Goal: Transaction & Acquisition: Purchase product/service

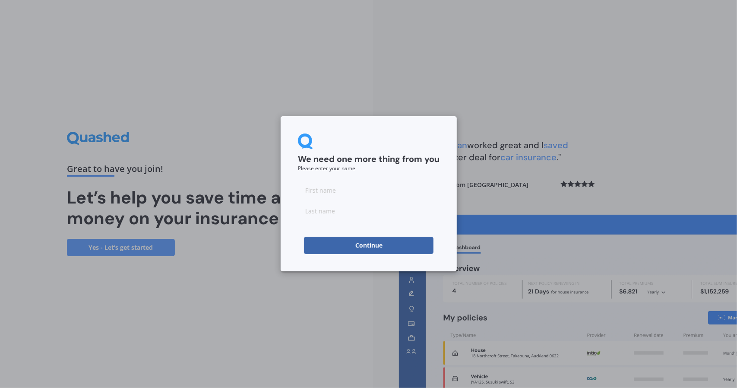
click at [359, 193] on input at bounding box center [369, 189] width 142 height 17
type input "[PERSON_NAME]"
type input "Yeow"
click at [343, 251] on button "Continue" at bounding box center [368, 244] width 129 height 17
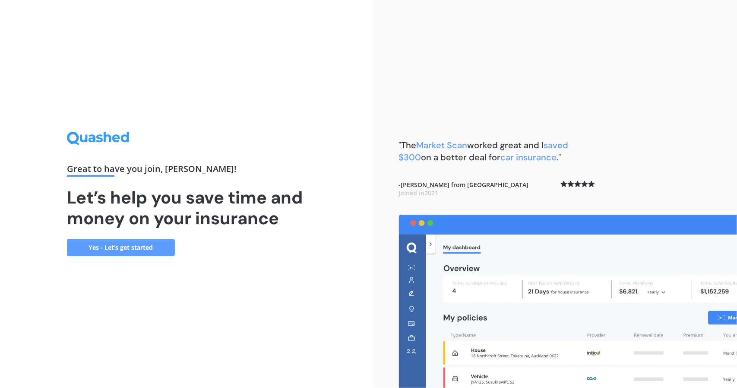
click at [122, 252] on link "Yes - Let’s get started" at bounding box center [121, 247] width 108 height 17
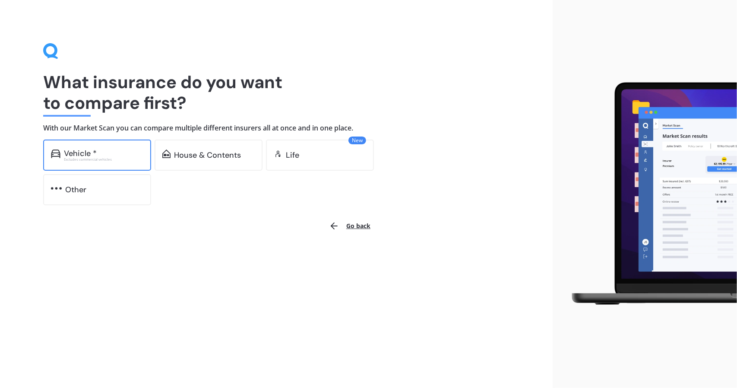
click at [129, 164] on div "Vehicle * Excludes commercial vehicles" at bounding box center [97, 154] width 108 height 31
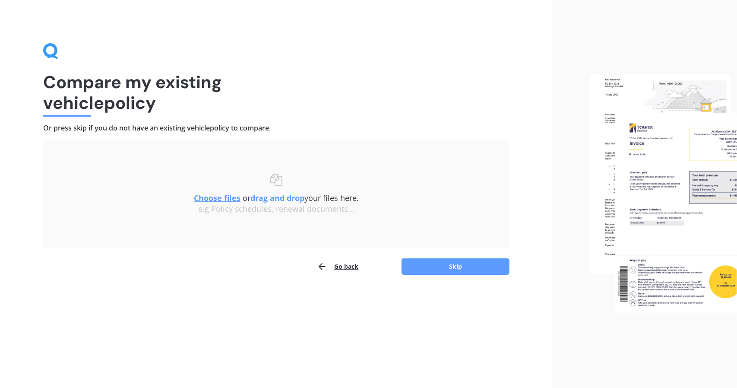
click at [344, 265] on button "Go back" at bounding box center [337, 266] width 41 height 17
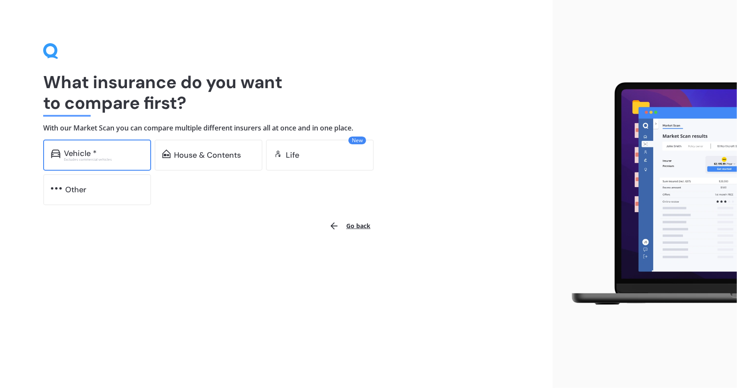
click at [123, 159] on div "Excludes commercial vehicles" at bounding box center [103, 159] width 79 height 3
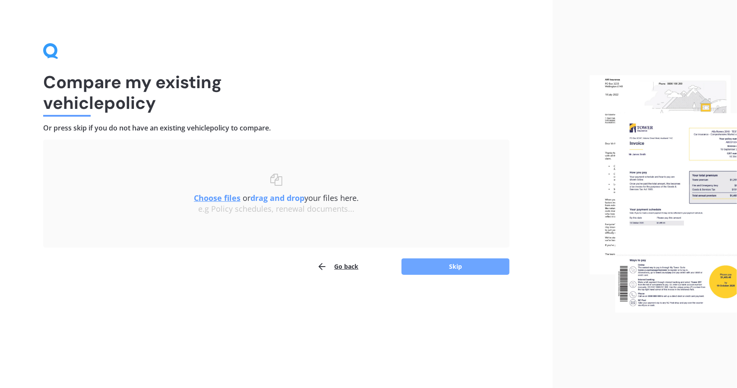
click at [422, 273] on button "Skip" at bounding box center [455, 266] width 108 height 16
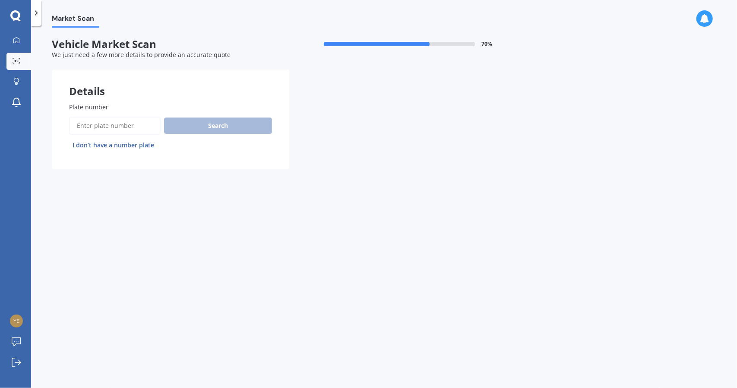
click at [128, 149] on button "I don’t have a number plate" at bounding box center [113, 145] width 88 height 14
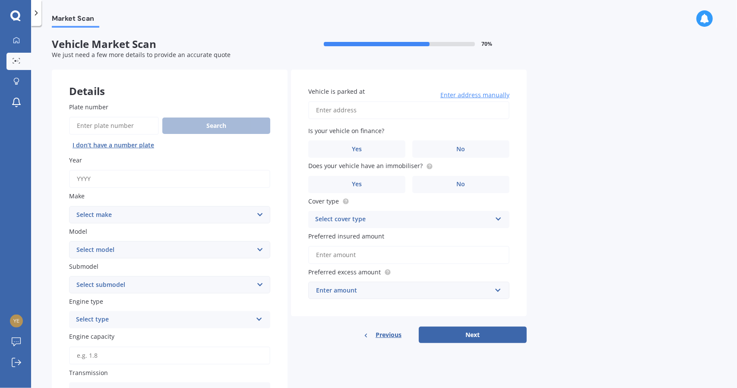
click at [134, 183] on input "Year" at bounding box center [169, 179] width 201 height 18
type input "2015"
click at [98, 214] on select "Select make AC ALFA ROMEO ASTON [PERSON_NAME] AUDI AUSTIN BEDFORD Bentley BMW B…" at bounding box center [169, 214] width 201 height 17
select select "TOYOTA"
click at [69, 206] on select "Select make AC ALFA ROMEO ASTON [PERSON_NAME] AUDI AUSTIN BEDFORD Bentley BMW B…" at bounding box center [169, 214] width 201 height 17
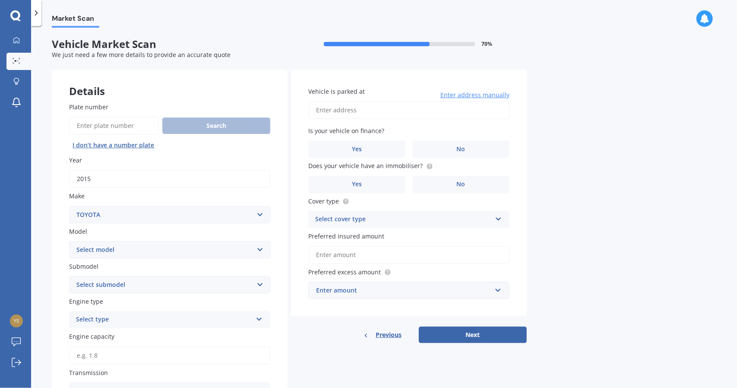
click at [97, 252] on select "Select model 4 Runner 86 [PERSON_NAME] Alphard Altezza Aqua Aristo Aurion Auris…" at bounding box center [169, 249] width 201 height 17
select select "AQUA"
click at [69, 241] on select "Select model 4 Runner 86 [PERSON_NAME] Alphard Altezza Aqua Aristo Aurion Auris…" at bounding box center [169, 249] width 201 height 17
click at [97, 281] on select "Select submodel (All Other) Hatchback Hybrid" at bounding box center [169, 284] width 201 height 17
select select "HYBRID"
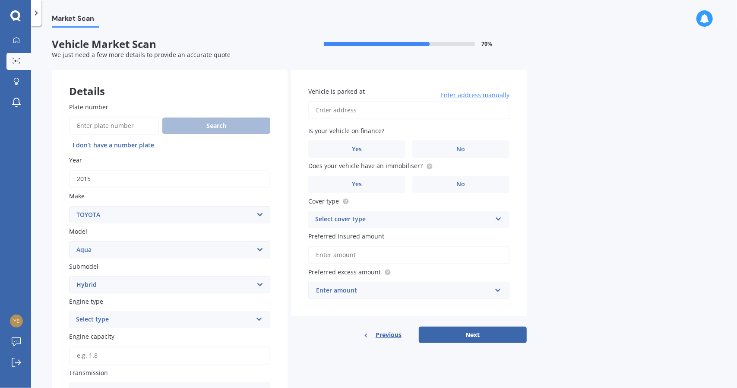
click at [69, 276] on select "Select submodel (All Other) Hatchback Hybrid" at bounding box center [169, 284] width 201 height 17
click at [100, 318] on div "Select type" at bounding box center [164, 319] width 176 height 10
click at [92, 303] on span "Hybrid" at bounding box center [86, 302] width 20 height 8
click at [120, 290] on select "Select submodel (All Other) Hatchback Hybrid" at bounding box center [169, 284] width 201 height 17
click at [119, 290] on select "Select submodel (All Other) Hatchback Hybrid" at bounding box center [169, 284] width 201 height 17
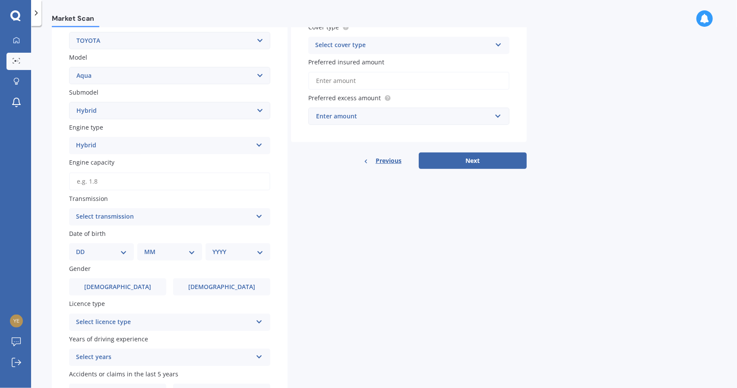
scroll to position [228, 0]
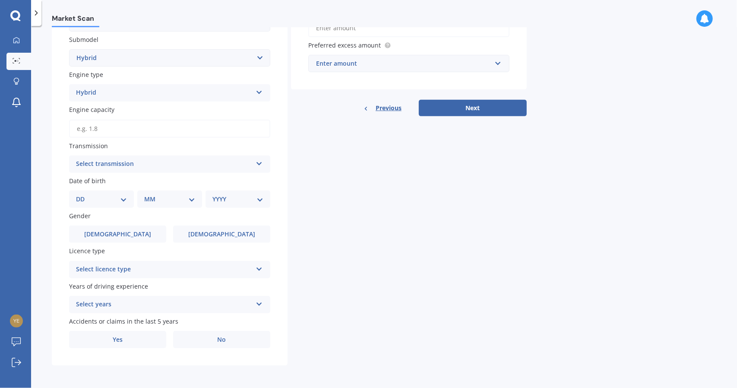
click at [119, 167] on div "Select transmission" at bounding box center [164, 164] width 176 height 10
click at [110, 177] on div "Auto" at bounding box center [169, 181] width 200 height 16
click at [107, 200] on select "DD 01 02 03 04 05 06 07 08 09 10 11 12 13 14 15 16 17 18 19 20 21 22 23 24 25 2…" at bounding box center [101, 198] width 51 height 9
select select "16"
click at [83, 194] on select "DD 01 02 03 04 05 06 07 08 09 10 11 12 13 14 15 16 17 18 19 20 21 22 23 24 25 2…" at bounding box center [101, 198] width 51 height 9
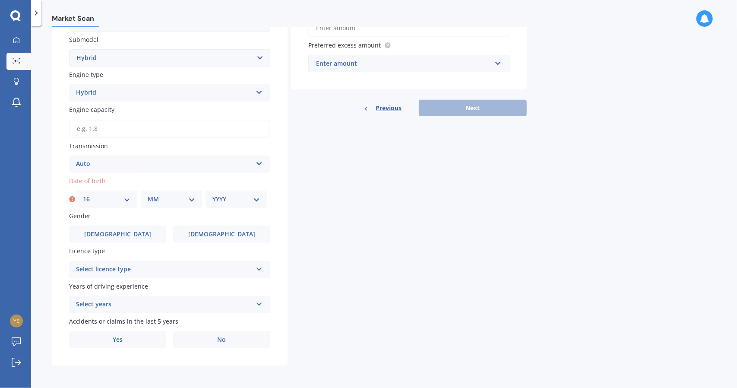
click at [107, 200] on select "DD 01 02 03 04 05 06 07 08 09 10 11 12 13 14 15 16 17 18 19 20 21 22 23 24 25 2…" at bounding box center [106, 198] width 47 height 9
click at [153, 198] on select "MM 01 02 03 04 05 06 07 08 09 10 11 12" at bounding box center [171, 198] width 47 height 9
select select "06"
click at [148, 194] on select "MM 01 02 03 04 05 06 07 08 09 10 11 12" at bounding box center [171, 198] width 47 height 9
click at [231, 205] on div "YYYY 2025 2024 2023 2022 2021 2020 2019 2018 2017 2016 2015 2014 2013 2012 2011…" at bounding box center [235, 198] width 61 height 17
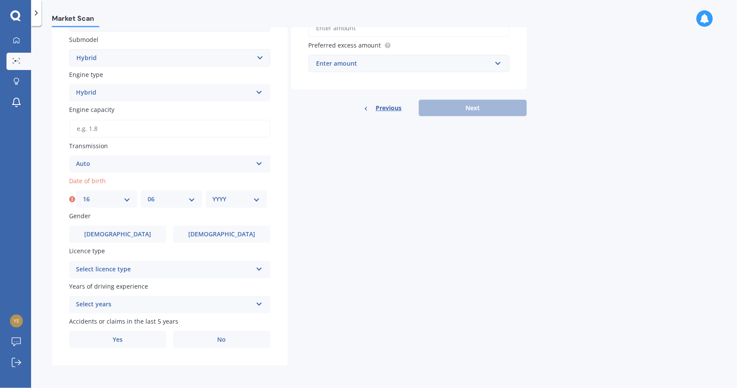
click at [237, 199] on select "YYYY 2025 2024 2023 2022 2021 2020 2019 2018 2017 2016 2015 2014 2013 2012 2011…" at bounding box center [235, 198] width 47 height 9
select select "1990"
click at [212, 194] on select "YYYY 2025 2024 2023 2022 2021 2020 2019 2018 2017 2016 2015 2014 2013 2012 2011…" at bounding box center [235, 198] width 47 height 9
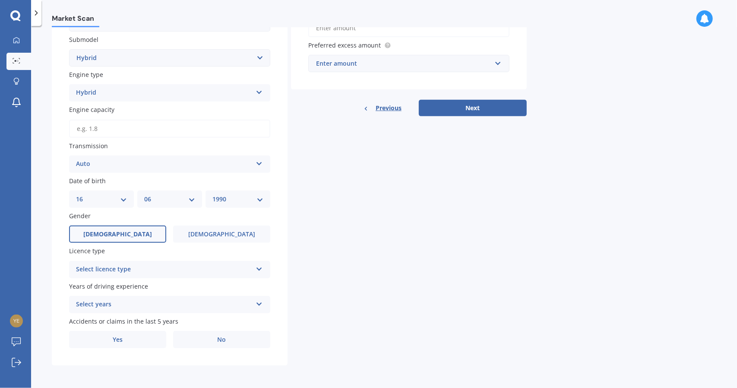
click at [126, 240] on label "[DEMOGRAPHIC_DATA]" at bounding box center [117, 233] width 97 height 17
click at [0, 0] on input "[DEMOGRAPHIC_DATA]" at bounding box center [0, 0] width 0 height 0
click at [133, 278] on div "Plate number Search I don’t have a number plate Year [DATE] Make Select make AC…" at bounding box center [170, 111] width 236 height 507
click at [140, 270] on div "Select licence type" at bounding box center [164, 269] width 176 height 10
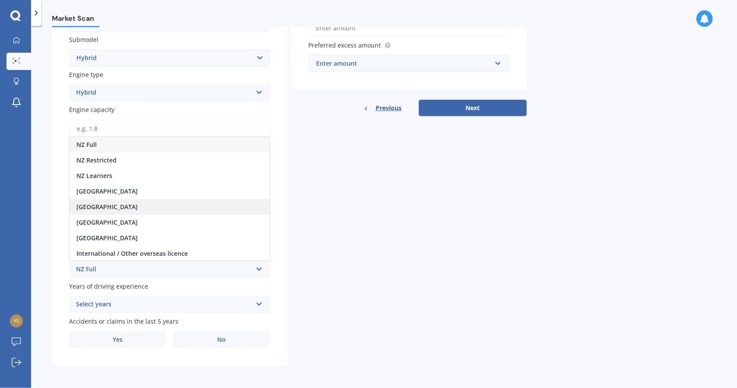
scroll to position [0, 0]
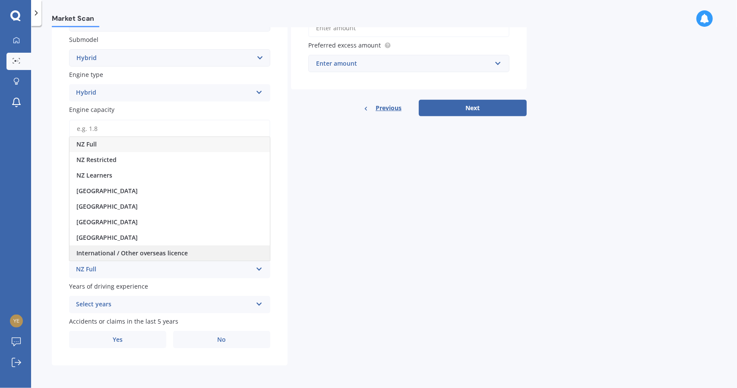
click at [117, 247] on div "International / Other overseas licence" at bounding box center [169, 253] width 200 height 16
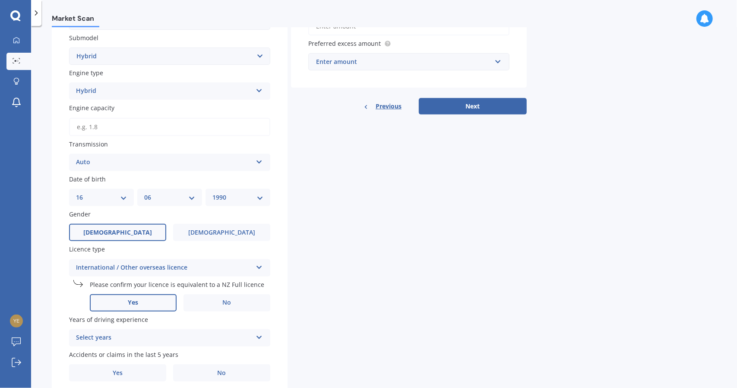
click at [157, 305] on label "Yes" at bounding box center [133, 302] width 87 height 17
click at [0, 0] on input "Yes" at bounding box center [0, 0] width 0 height 0
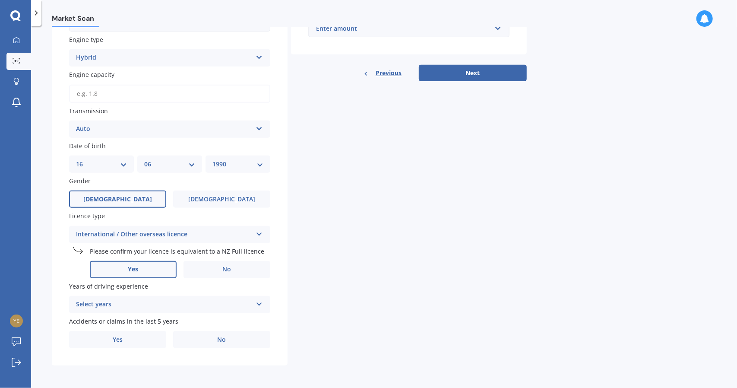
click at [156, 305] on div "Select years" at bounding box center [164, 304] width 176 height 10
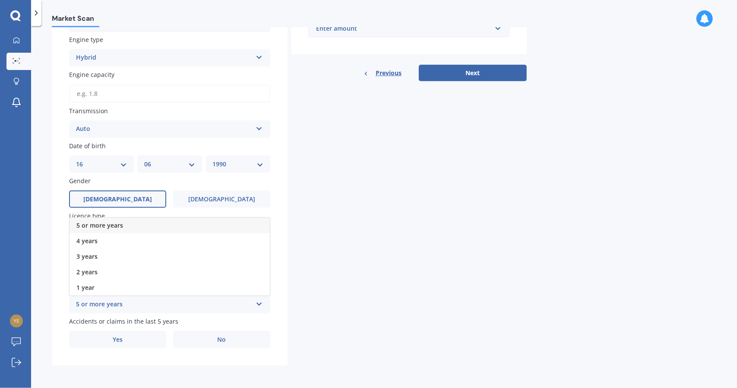
click at [113, 221] on span "5 or more years" at bounding box center [99, 225] width 47 height 8
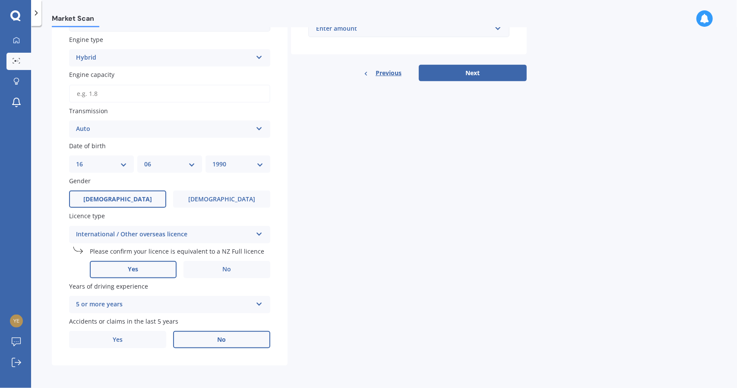
click at [185, 341] on label "No" at bounding box center [221, 339] width 97 height 17
click at [0, 0] on input "No" at bounding box center [0, 0] width 0 height 0
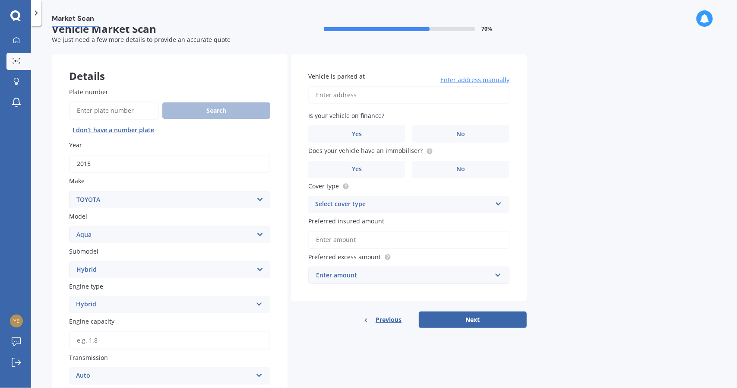
scroll to position [0, 0]
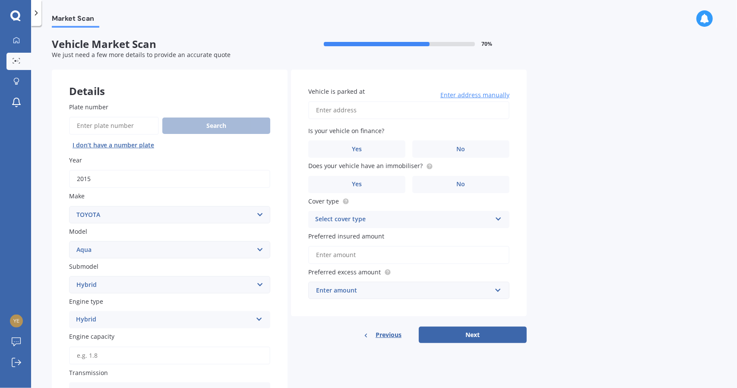
click at [336, 111] on input "Vehicle is parked at" at bounding box center [408, 110] width 201 height 18
type input "[STREET_ADDRESS][PERSON_NAME]"
click at [438, 146] on label "No" at bounding box center [460, 148] width 97 height 17
click at [0, 0] on input "No" at bounding box center [0, 0] width 0 height 0
click at [397, 187] on label "Yes" at bounding box center [356, 184] width 97 height 17
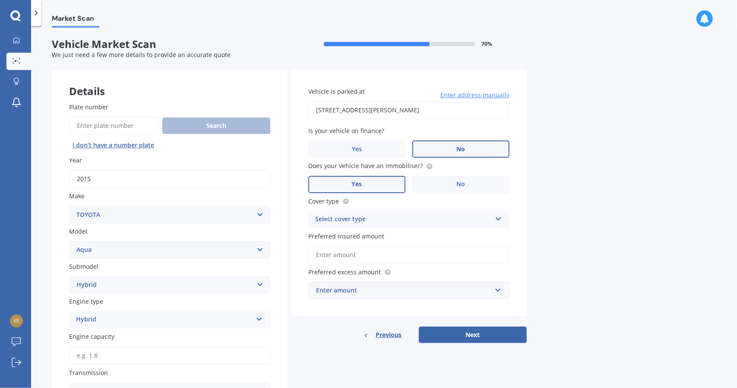
click at [0, 0] on input "Yes" at bounding box center [0, 0] width 0 height 0
click at [379, 215] on div "Select cover type" at bounding box center [403, 219] width 176 height 10
click at [369, 232] on div "Comprehensive" at bounding box center [409, 236] width 200 height 16
click at [368, 259] on input "Preferred insured amount" at bounding box center [408, 255] width 201 height 18
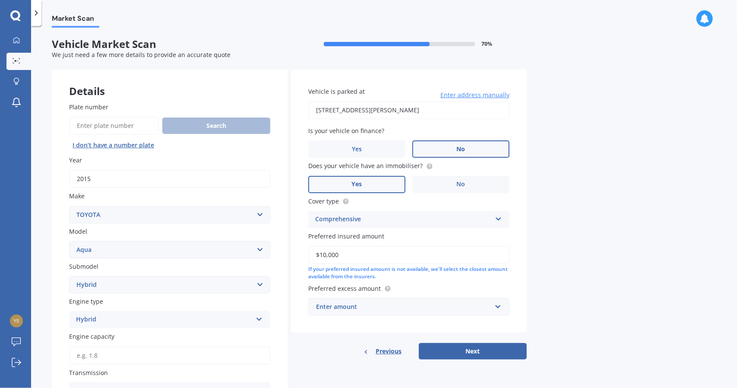
type input "$10,000"
click at [359, 304] on div "Enter amount" at bounding box center [403, 306] width 175 height 9
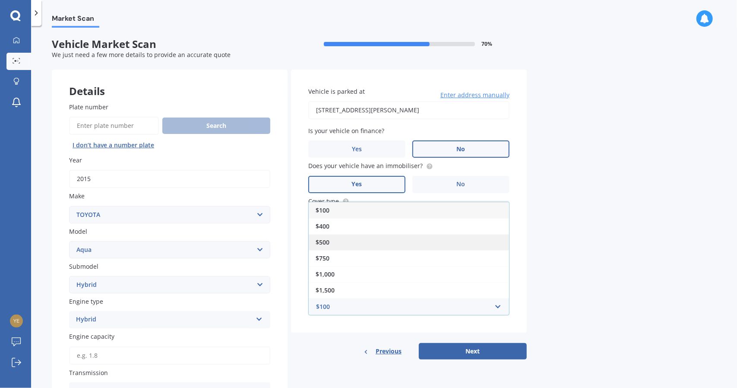
click at [325, 246] on div "$500" at bounding box center [409, 242] width 200 height 16
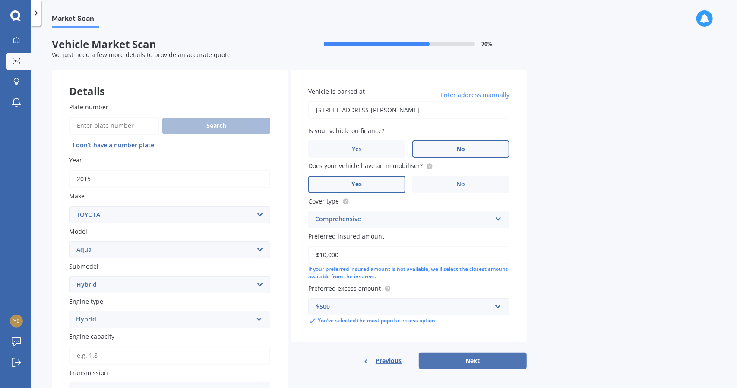
click at [459, 358] on button "Next" at bounding box center [473, 360] width 108 height 16
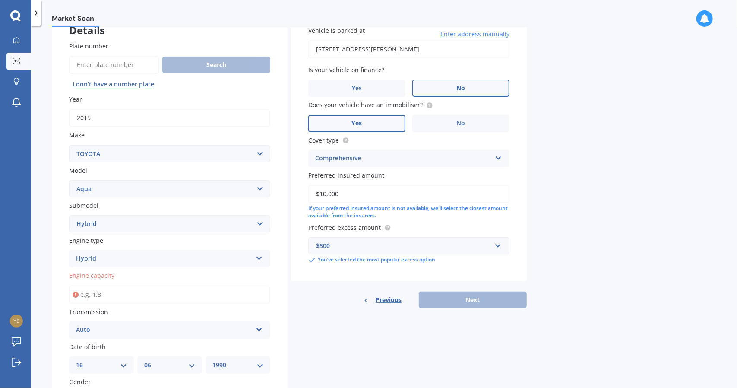
scroll to position [60, 0]
type input "1.5"
click at [455, 294] on button "Next" at bounding box center [473, 300] width 108 height 16
select select "16"
select select "06"
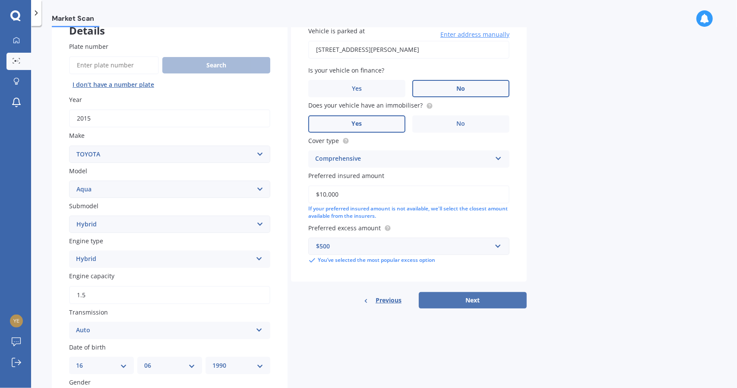
select select "1990"
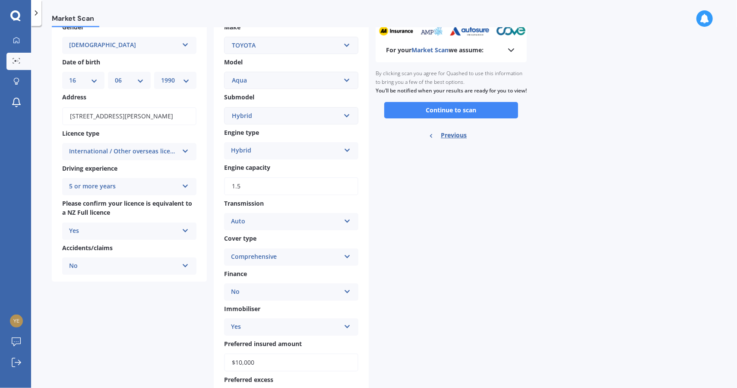
scroll to position [51, 0]
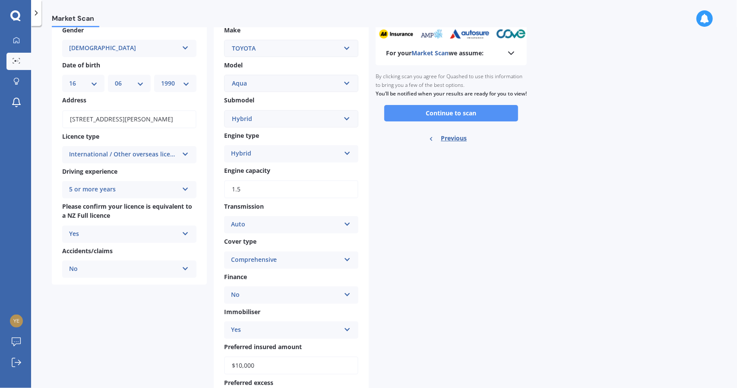
click at [407, 121] on button "Continue to scan" at bounding box center [451, 113] width 134 height 16
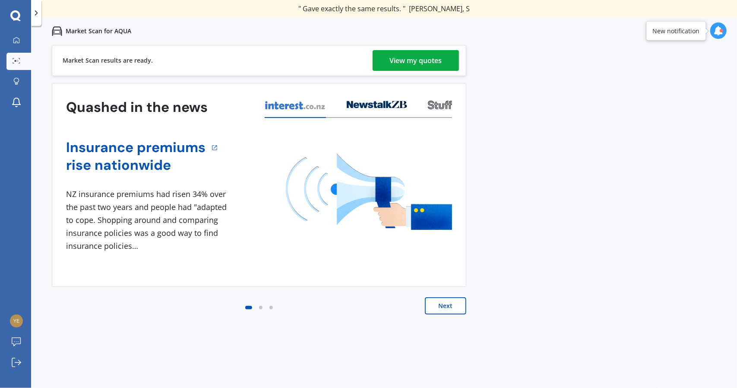
click at [425, 59] on div "View my quotes" at bounding box center [416, 60] width 52 height 21
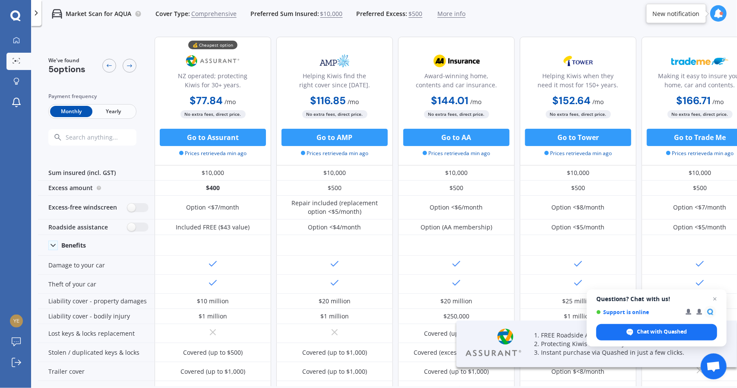
click at [121, 109] on span "Yearly" at bounding box center [113, 111] width 42 height 11
